Goal: Transaction & Acquisition: Purchase product/service

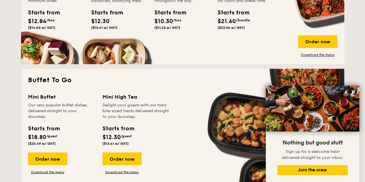
scroll to position [447, 0]
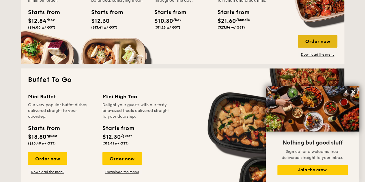
click at [321, 38] on div "Order now" at bounding box center [317, 41] width 39 height 13
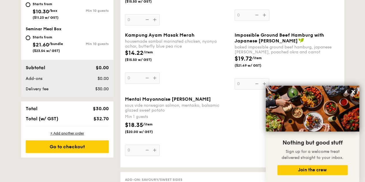
scroll to position [299, 0]
click at [352, 92] on icon at bounding box center [352, 91] width 3 height 3
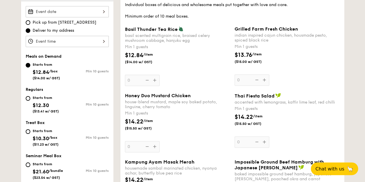
scroll to position [172, 0]
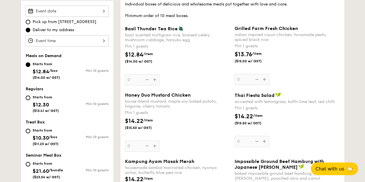
click at [27, 99] on div "Starts from $12.30 ($13.41 w/ GST)" at bounding box center [46, 103] width 41 height 19
click at [27, 99] on input "Starts from $12.30 ($13.41 w/ GST) Min 10 guests" at bounding box center [28, 97] width 5 height 5
radio input "true"
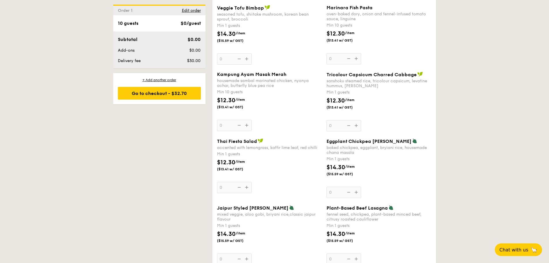
scroll to position [576, 0]
